Goal: Entertainment & Leisure: Browse casually

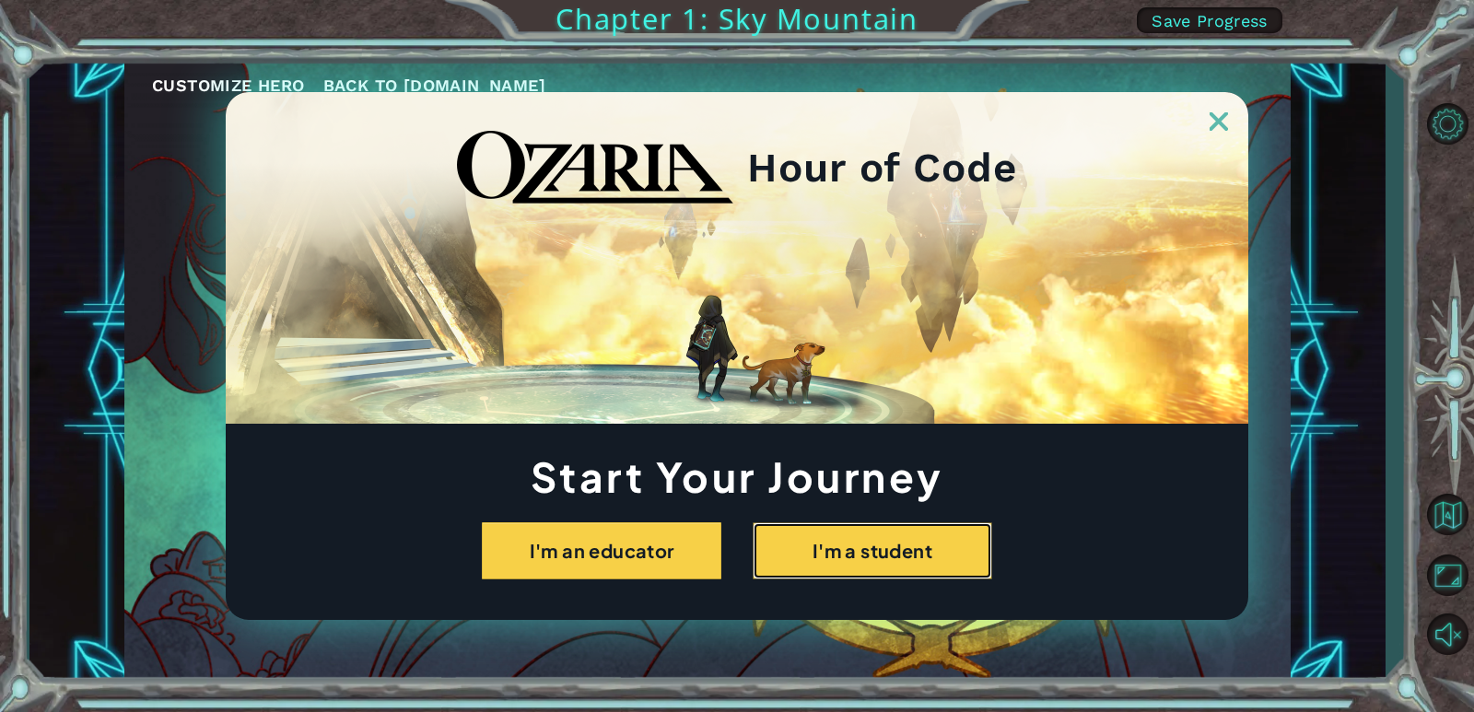
click at [866, 546] on button "I'm a student" at bounding box center [873, 550] width 240 height 57
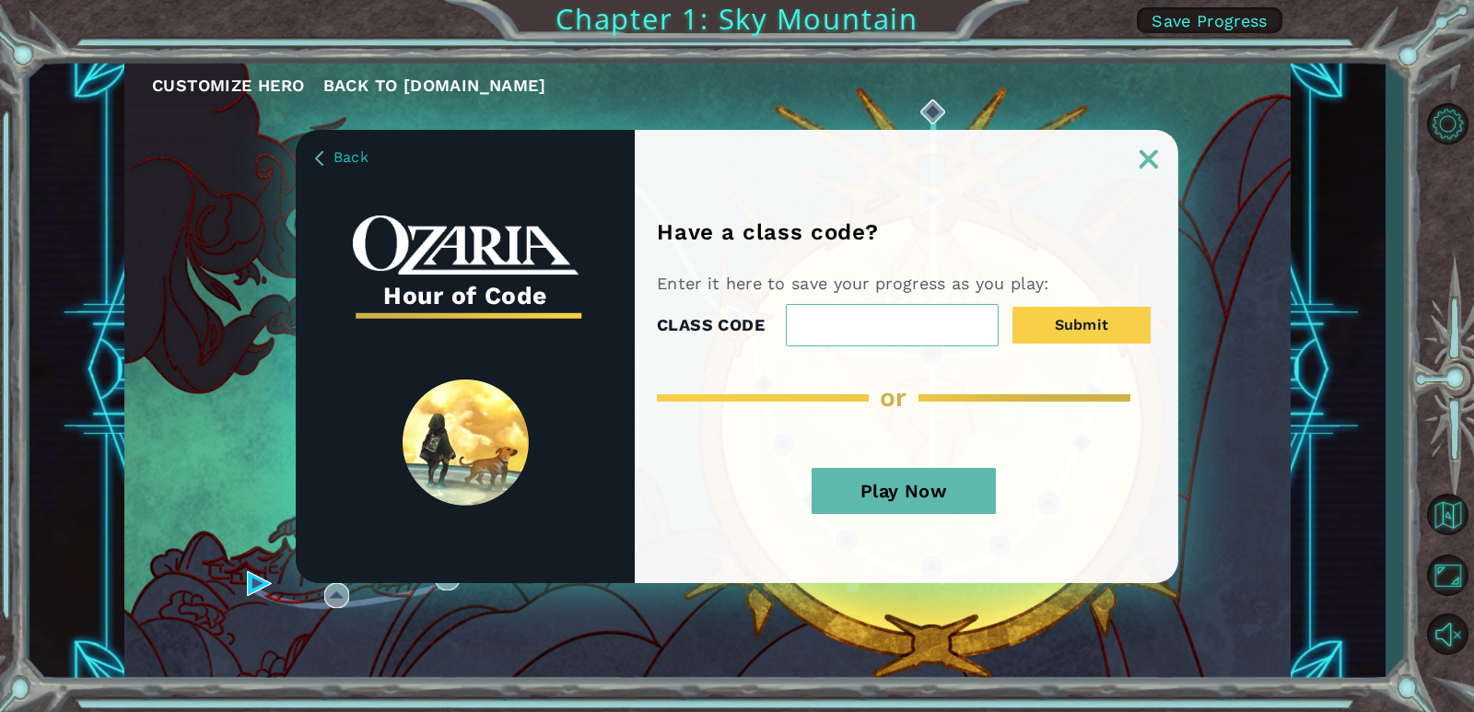
click at [861, 489] on button "Play Now" at bounding box center [904, 491] width 184 height 46
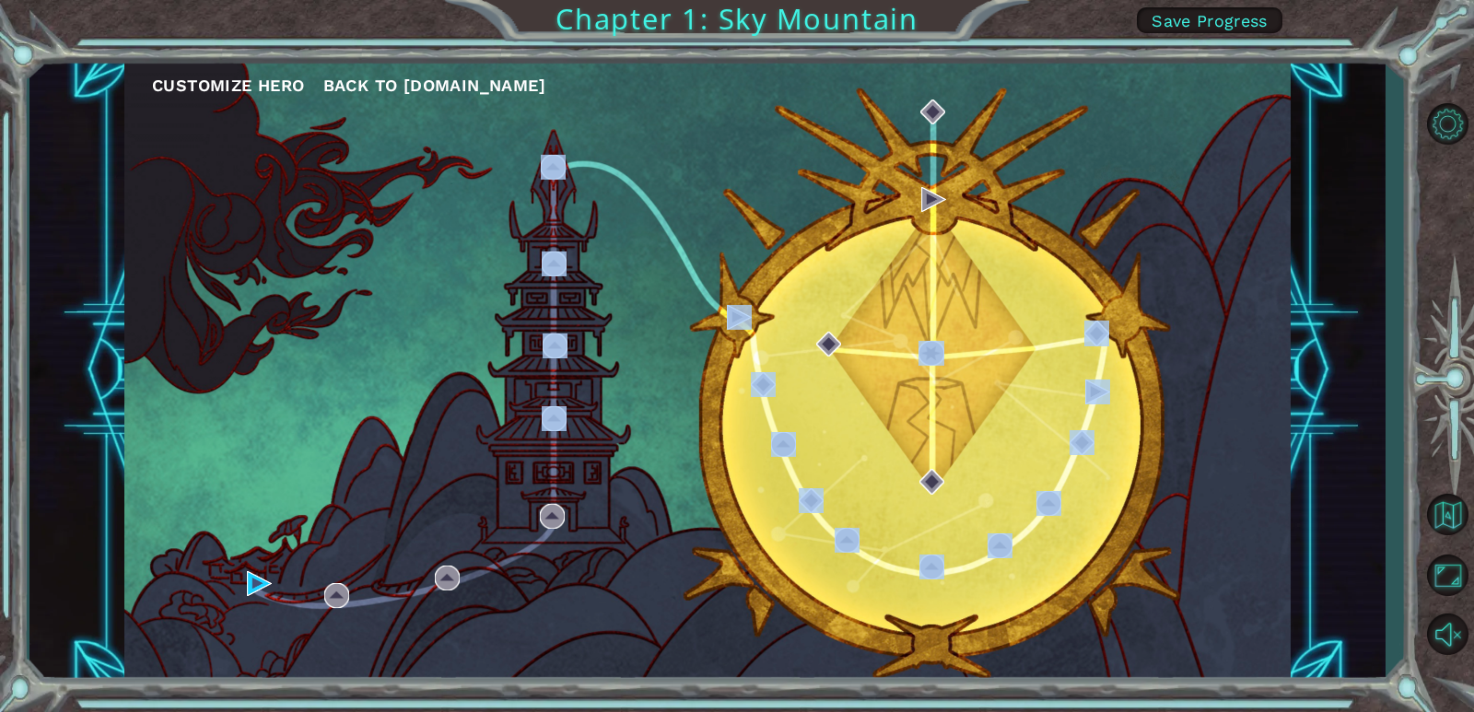
drag, startPoint x: 876, startPoint y: 404, endPoint x: 635, endPoint y: 419, distance: 241.9
click at [635, 419] on div "Customize Hero Back to [DOMAIN_NAME]" at bounding box center [707, 371] width 1167 height 616
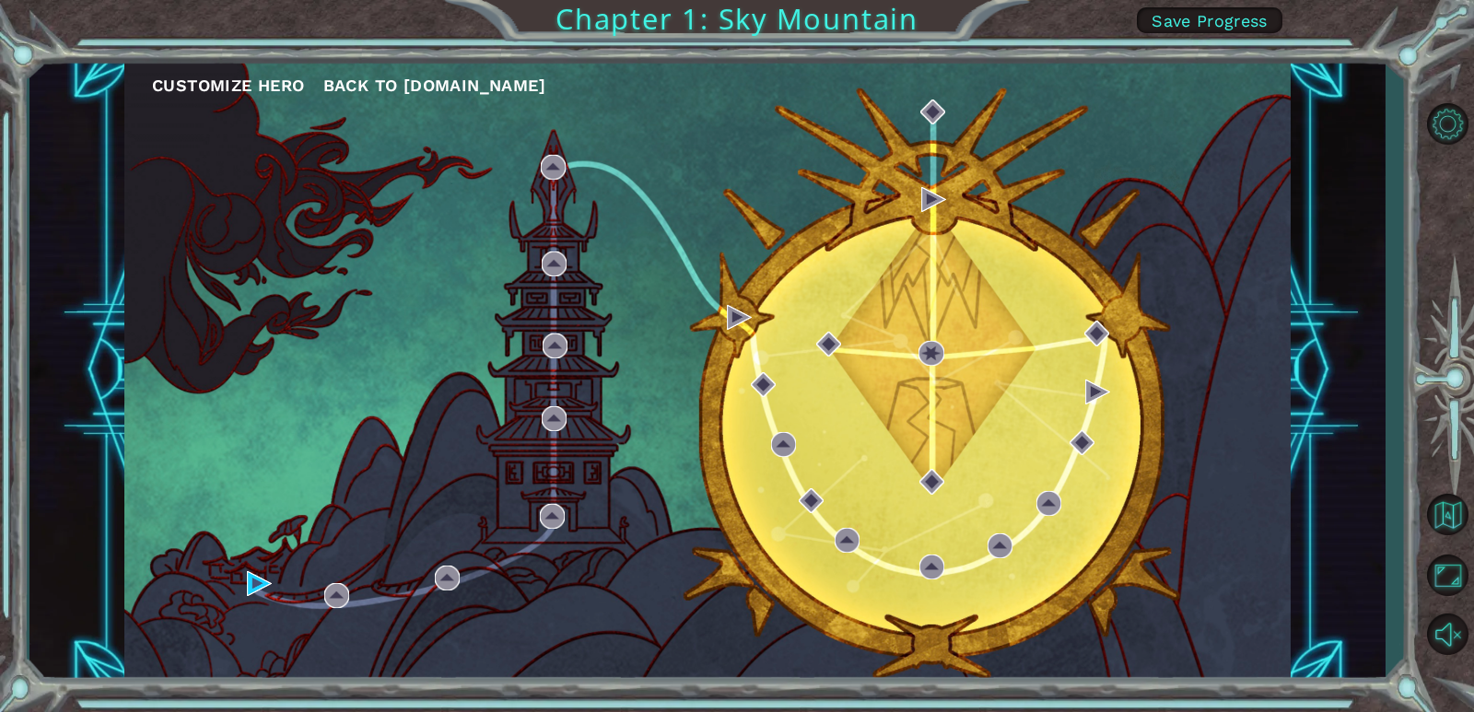
drag, startPoint x: 827, startPoint y: 370, endPoint x: 948, endPoint y: 369, distance: 121.6
click at [905, 370] on div "Customize Hero Back to [DOMAIN_NAME]" at bounding box center [707, 371] width 1167 height 616
click at [457, 350] on div "Customize Hero Back to [DOMAIN_NAME]" at bounding box center [707, 371] width 1167 height 616
drag, startPoint x: 515, startPoint y: 327, endPoint x: 525, endPoint y: 324, distance: 10.5
click at [517, 326] on div "Customize Hero Back to [DOMAIN_NAME]" at bounding box center [707, 371] width 1167 height 616
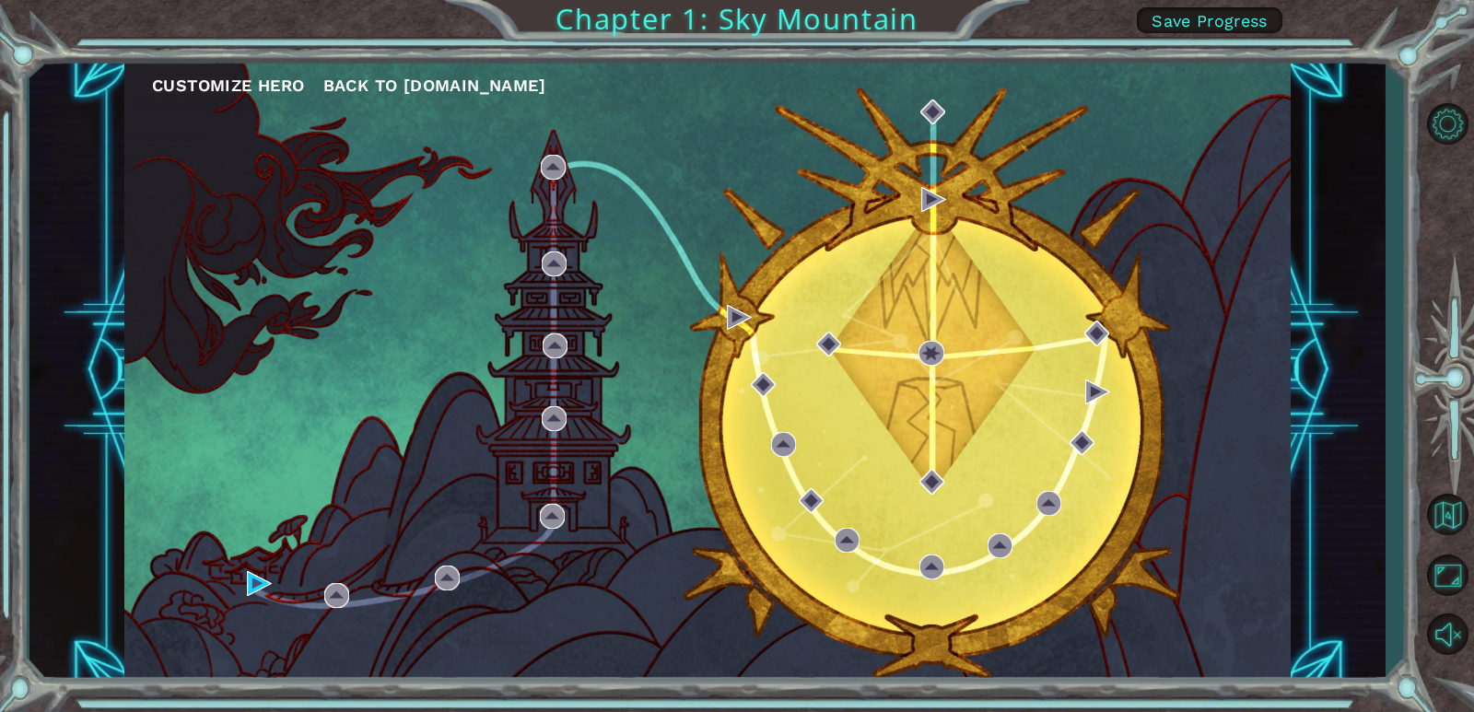
drag, startPoint x: 1244, startPoint y: 163, endPoint x: 1246, endPoint y: 187, distance: 24.0
click at [1247, 179] on div "Customize Hero Back to [DOMAIN_NAME]" at bounding box center [707, 371] width 1167 height 616
click at [551, 249] on div "Customize Hero Back to [DOMAIN_NAME]" at bounding box center [707, 371] width 1167 height 616
